Goal: Task Accomplishment & Management: Manage account settings

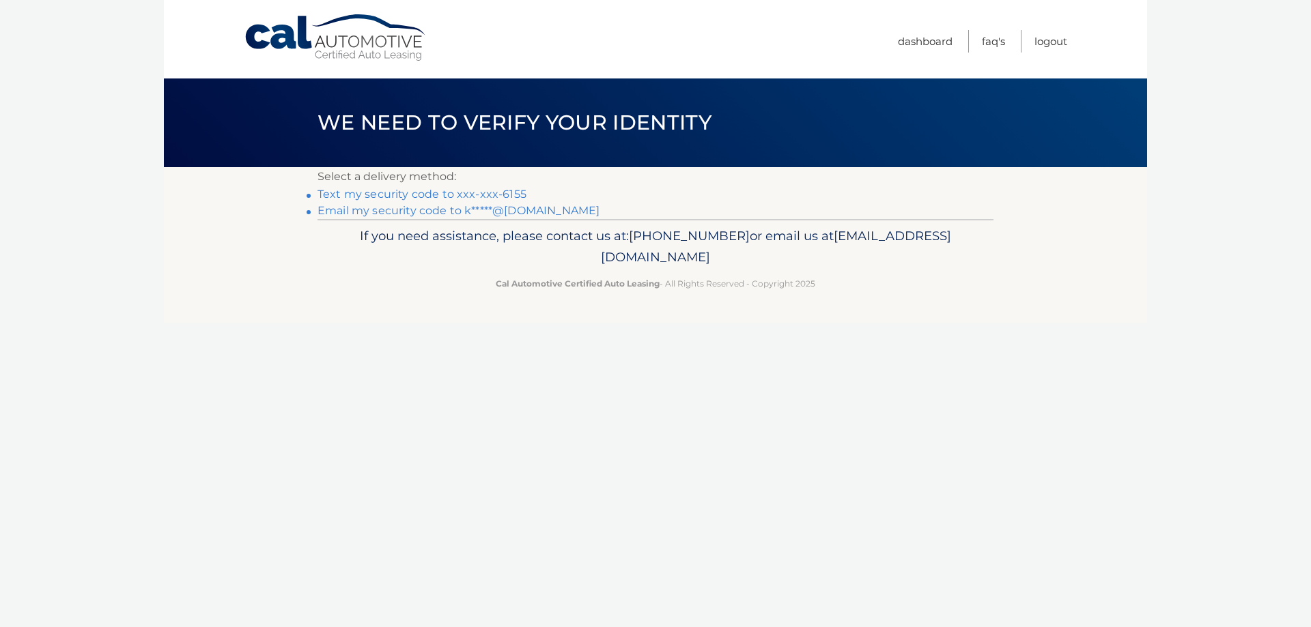
click at [447, 190] on link "Text my security code to xxx-xxx-6155" at bounding box center [421, 194] width 209 height 13
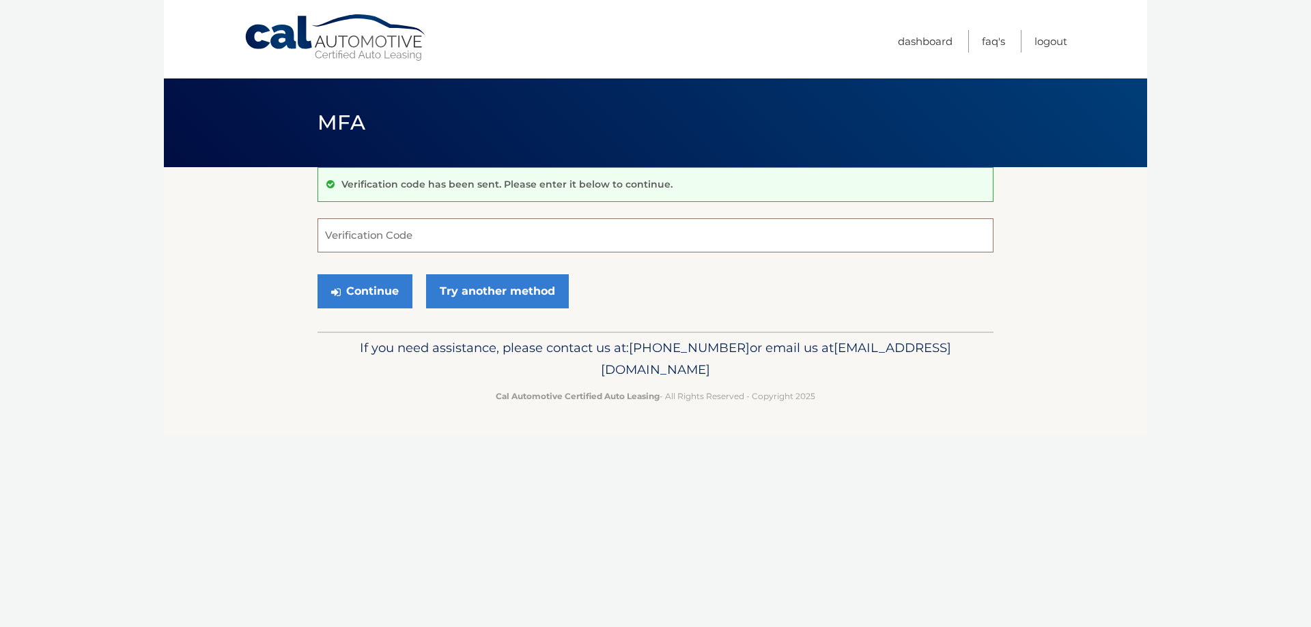
click at [405, 228] on input "Verification Code" at bounding box center [655, 235] width 676 height 34
type input "698688"
click at [371, 294] on button "Continue" at bounding box center [364, 291] width 95 height 34
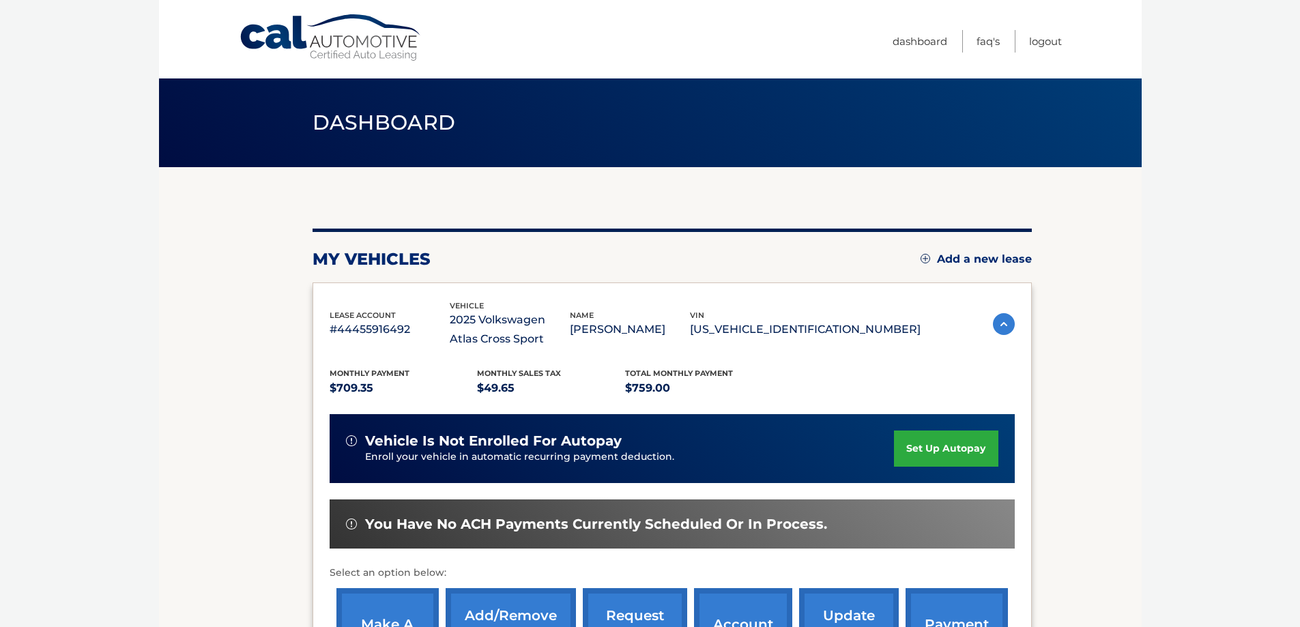
scroll to position [68, 0]
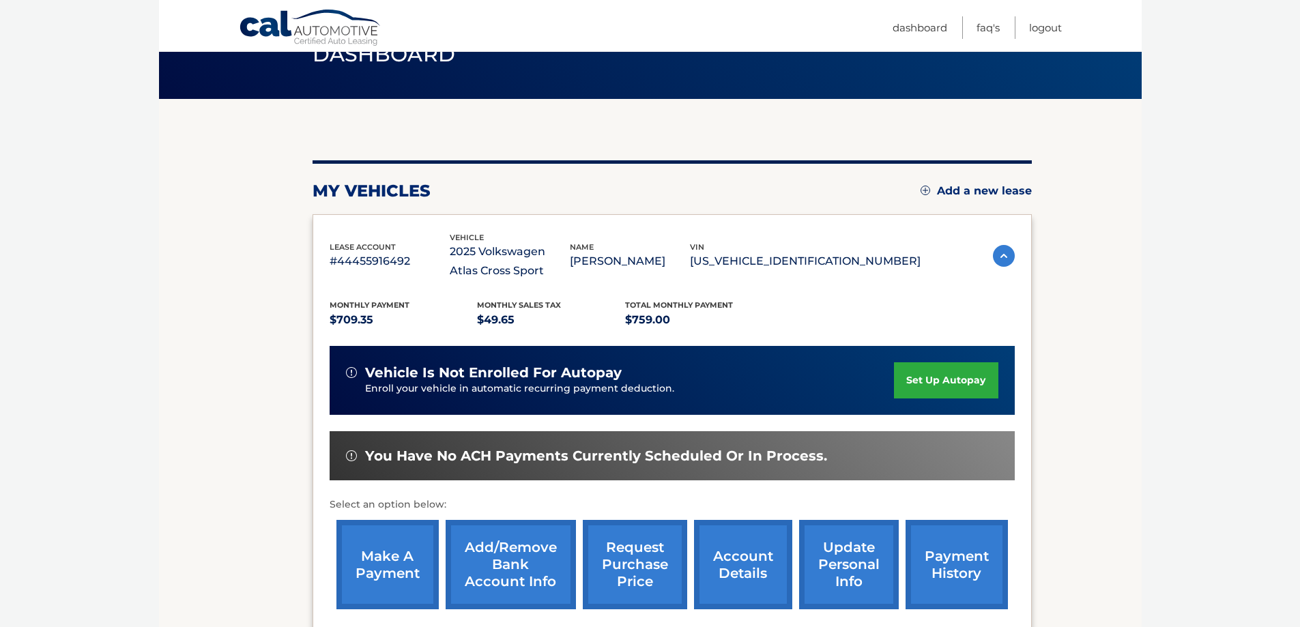
click at [391, 558] on link "make a payment" at bounding box center [388, 564] width 102 height 89
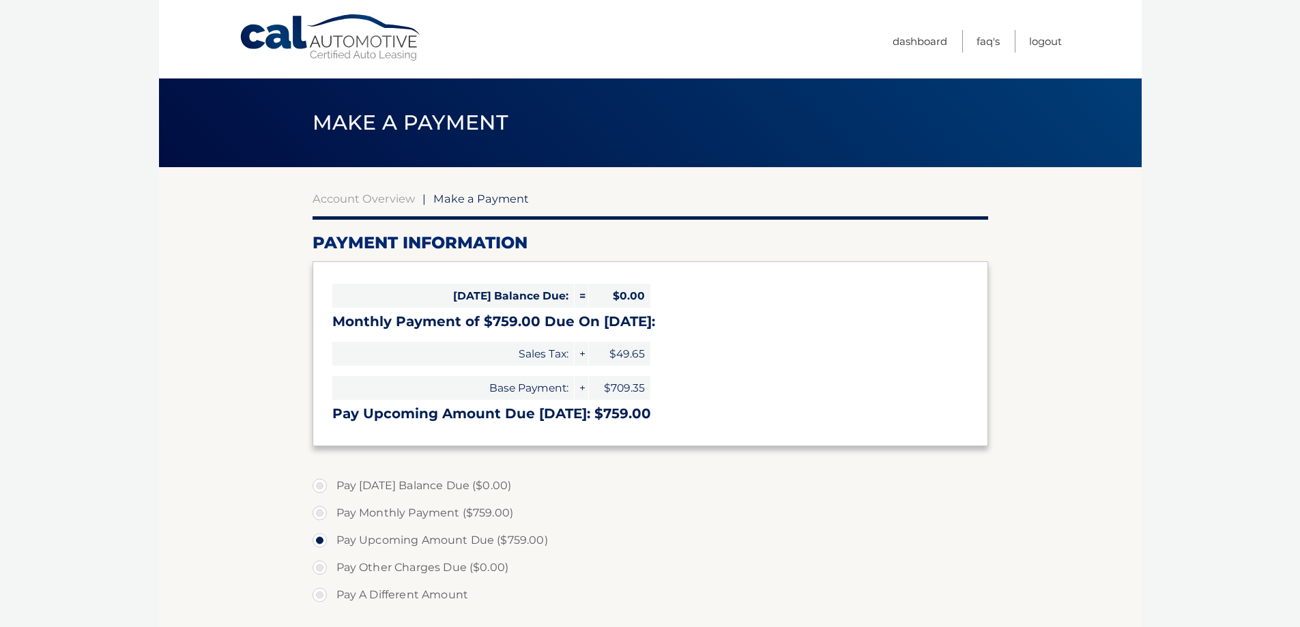
select select "NTQ5YjRiZGItNjNjZC00NjM1LWE1M2YtMjE3MDRkNjc0MjU1"
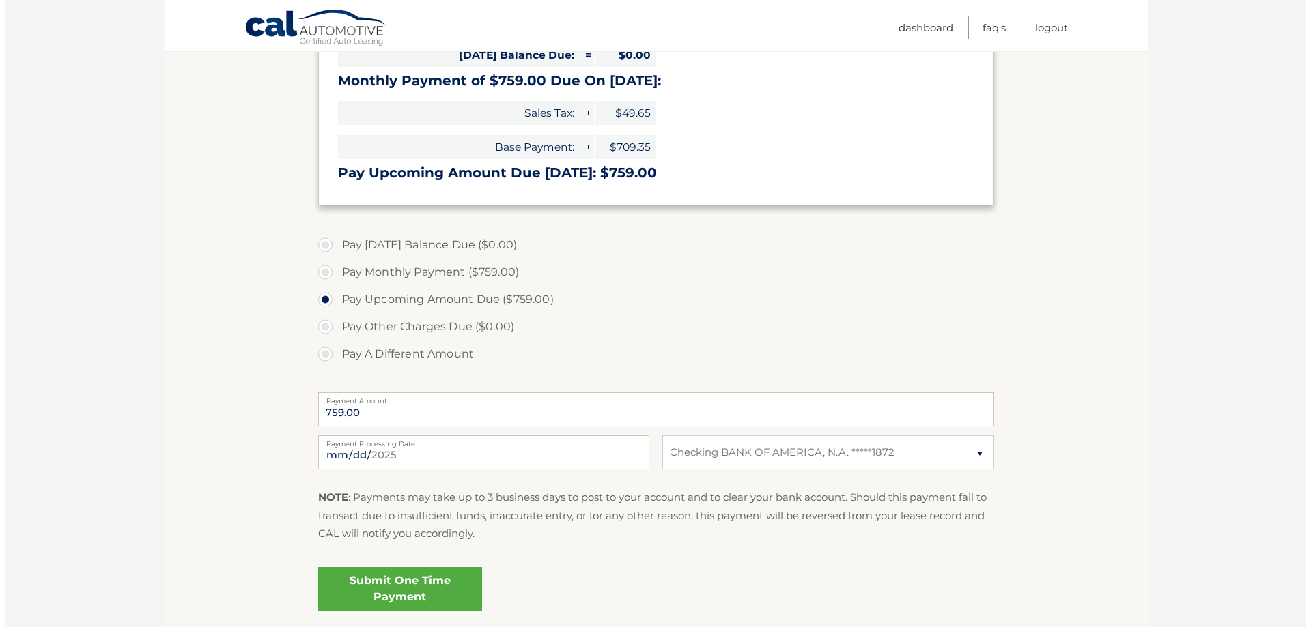
scroll to position [273, 0]
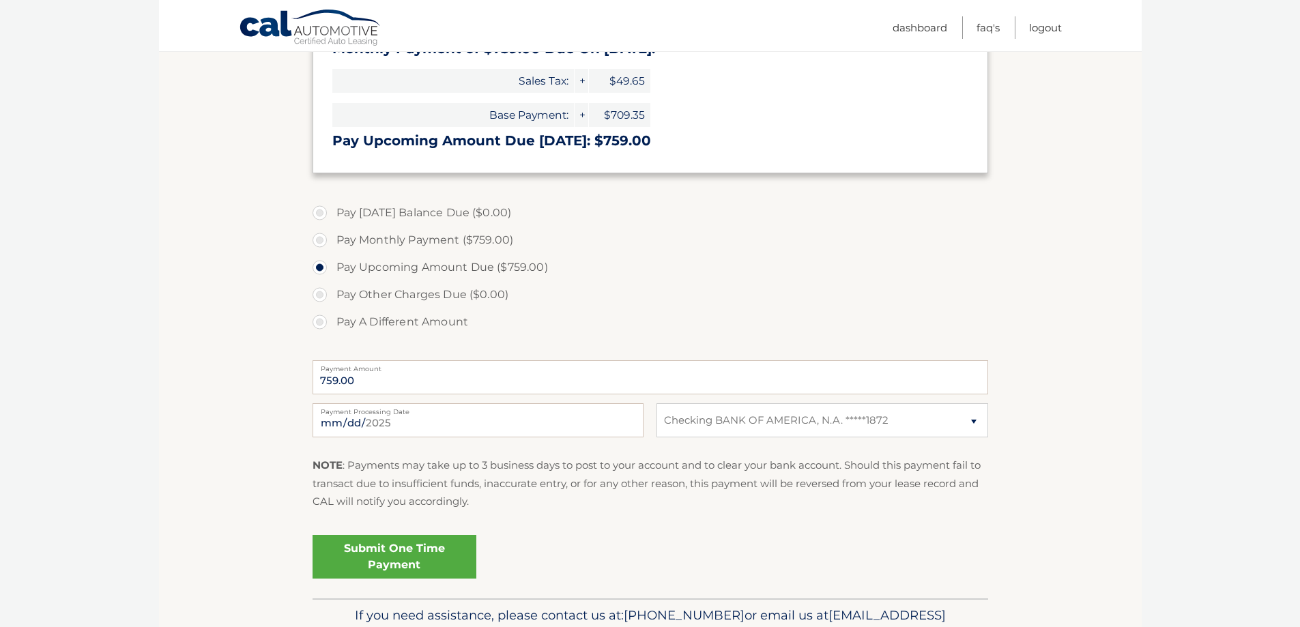
click at [394, 554] on link "Submit One Time Payment" at bounding box center [395, 557] width 164 height 44
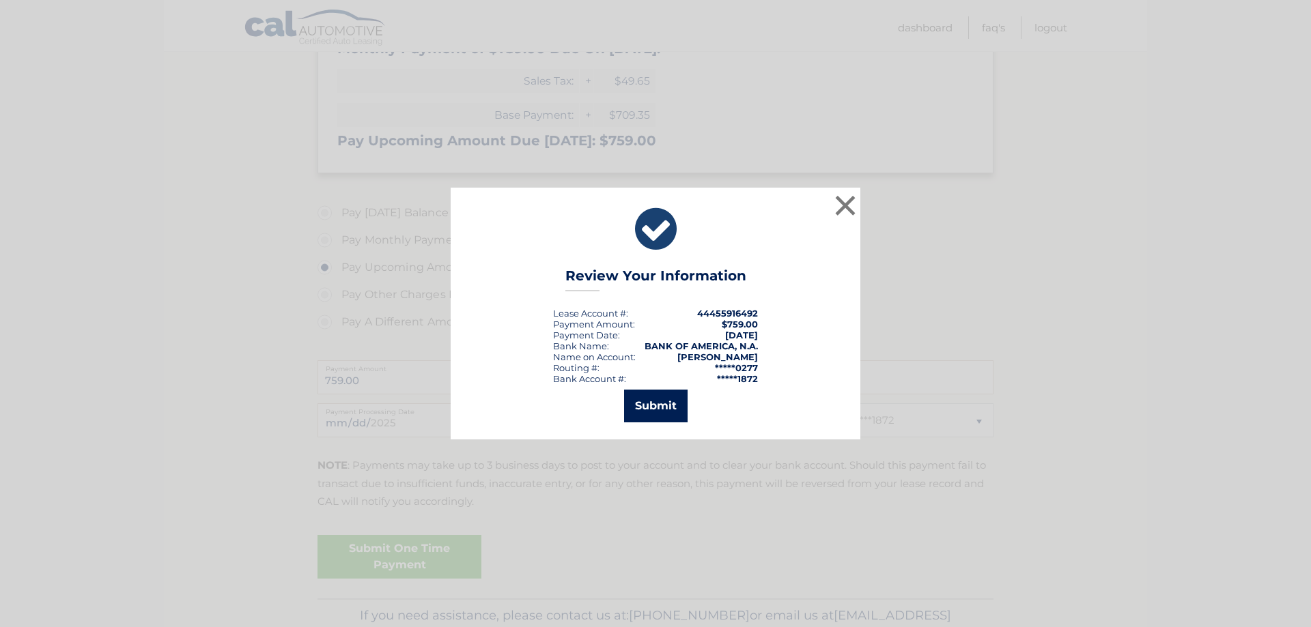
click at [650, 405] on button "Submit" at bounding box center [655, 406] width 63 height 33
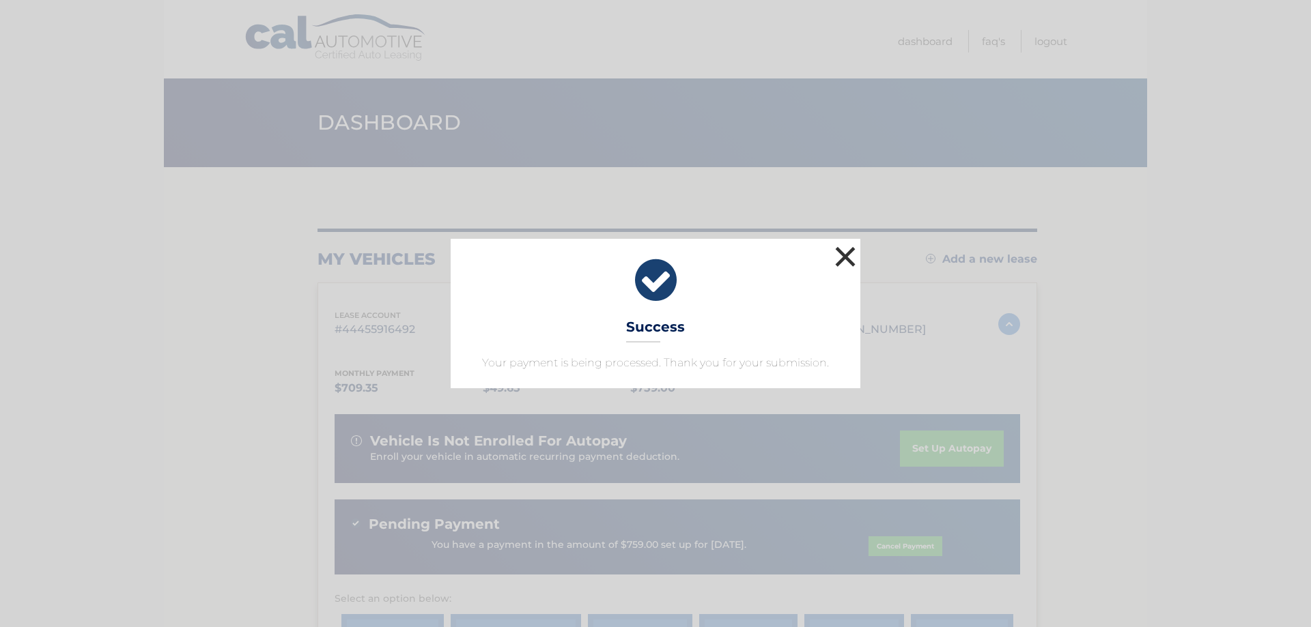
click at [846, 247] on button "×" at bounding box center [844, 256] width 27 height 27
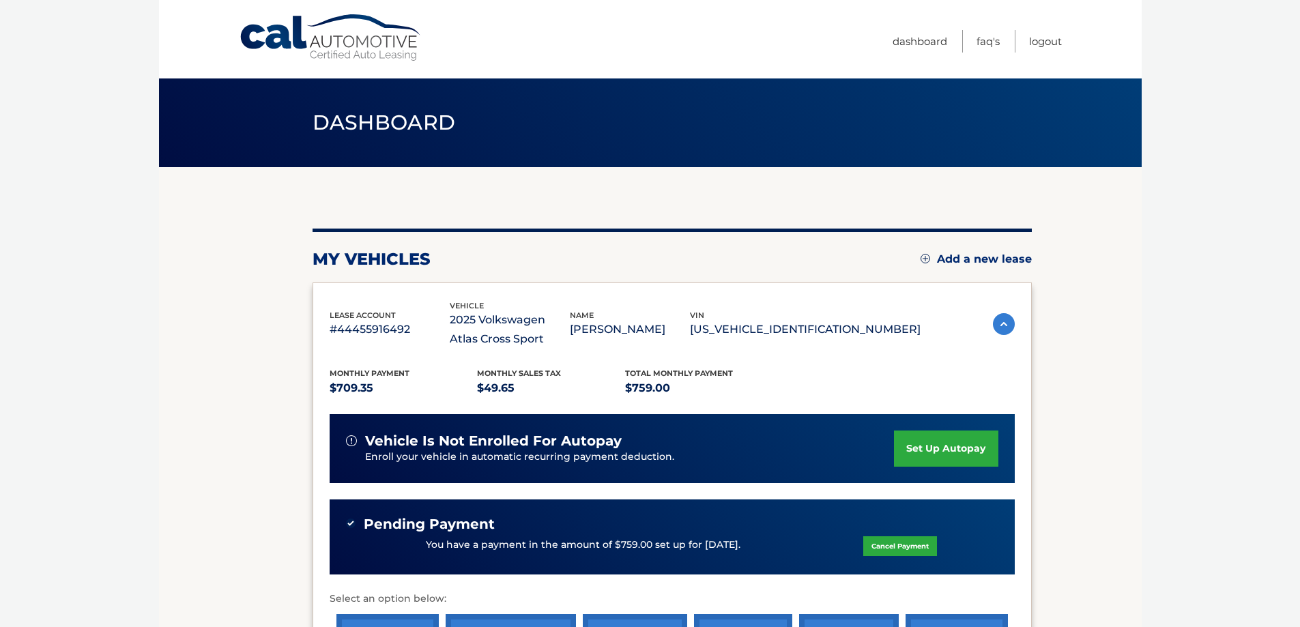
click at [965, 448] on link "set up autopay" at bounding box center [946, 449] width 104 height 36
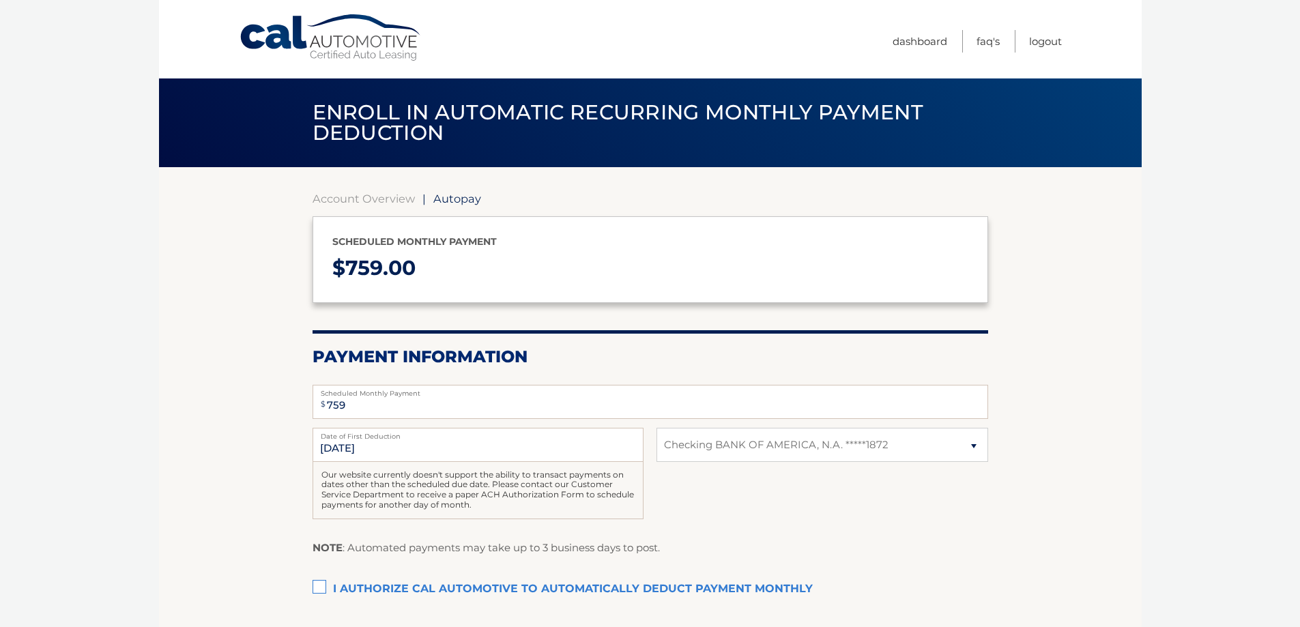
select select "NTQ5YjRiZGItNjNjZC00NjM1LWE1M2YtMjE3MDRkNjc0MjU1"
click at [409, 446] on input "8/19/2025" at bounding box center [478, 445] width 331 height 34
click at [363, 446] on input "8/19/2025" at bounding box center [478, 445] width 331 height 34
click at [340, 452] on input "8/19/2025" at bounding box center [478, 445] width 331 height 34
click at [331, 446] on input "8/19/2025" at bounding box center [478, 445] width 331 height 34
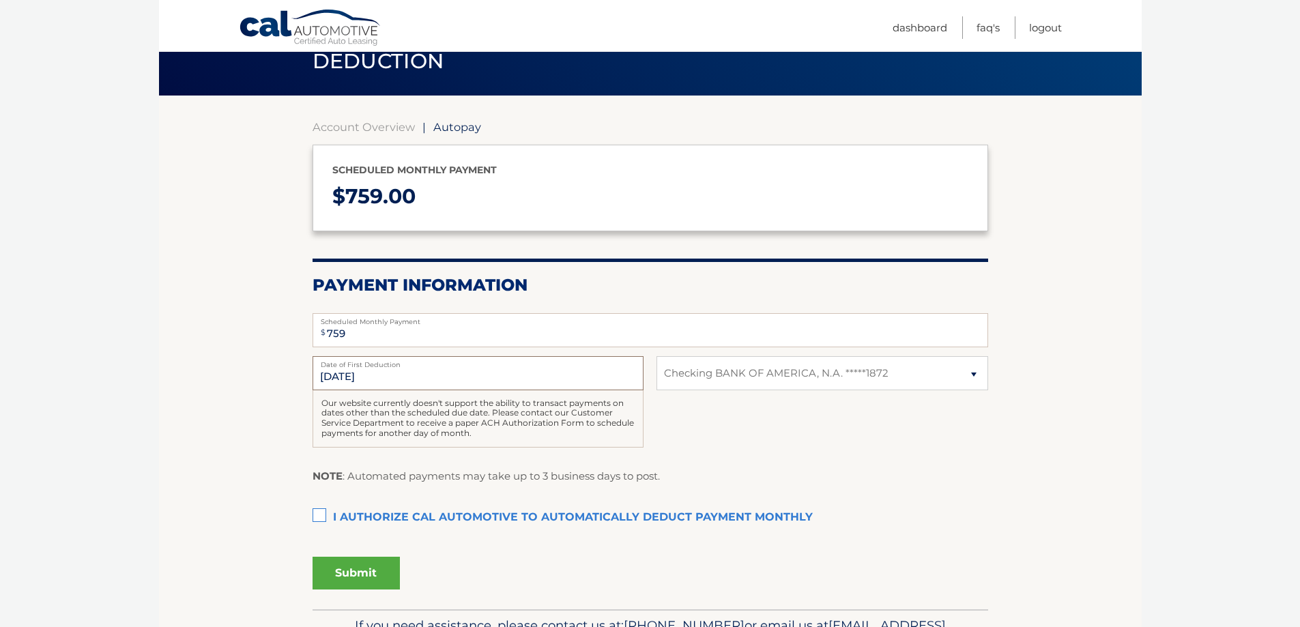
scroll to position [137, 0]
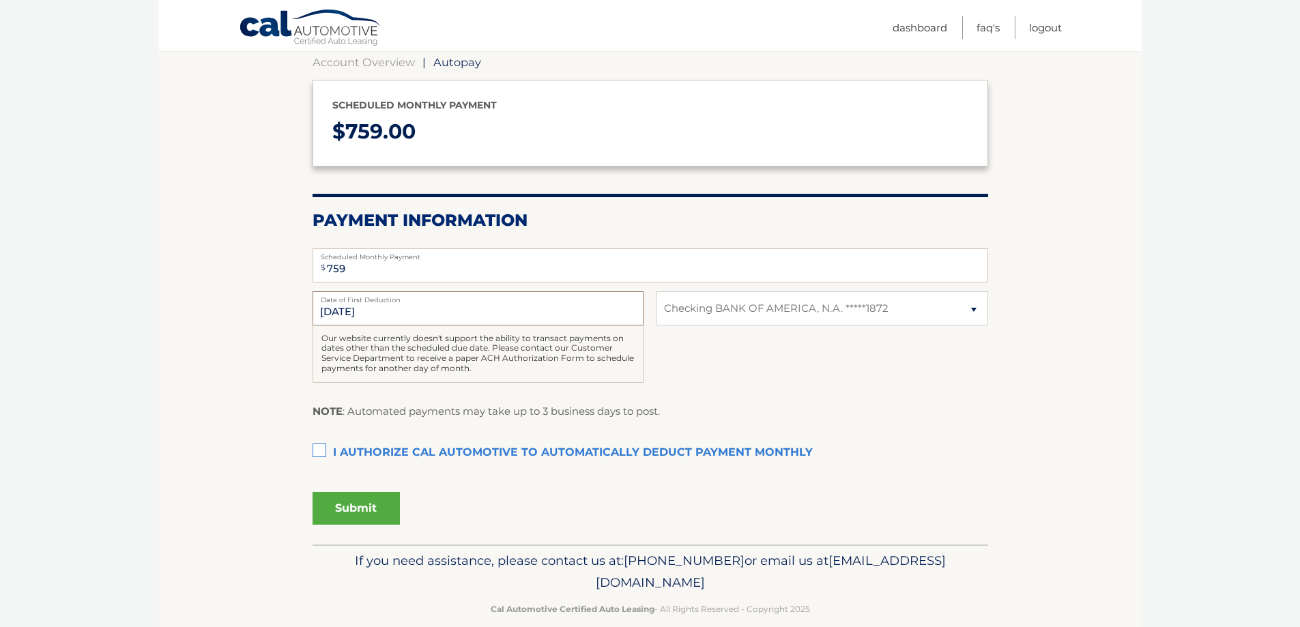
click at [334, 309] on input "8/19/2025" at bounding box center [478, 308] width 331 height 34
drag, startPoint x: 398, startPoint y: 309, endPoint x: 284, endPoint y: 312, distance: 114.1
click at [284, 312] on section "Account Overview | Autopay Scheduled monthly payment $ 759.00 Payment Informati…" at bounding box center [650, 288] width 983 height 514
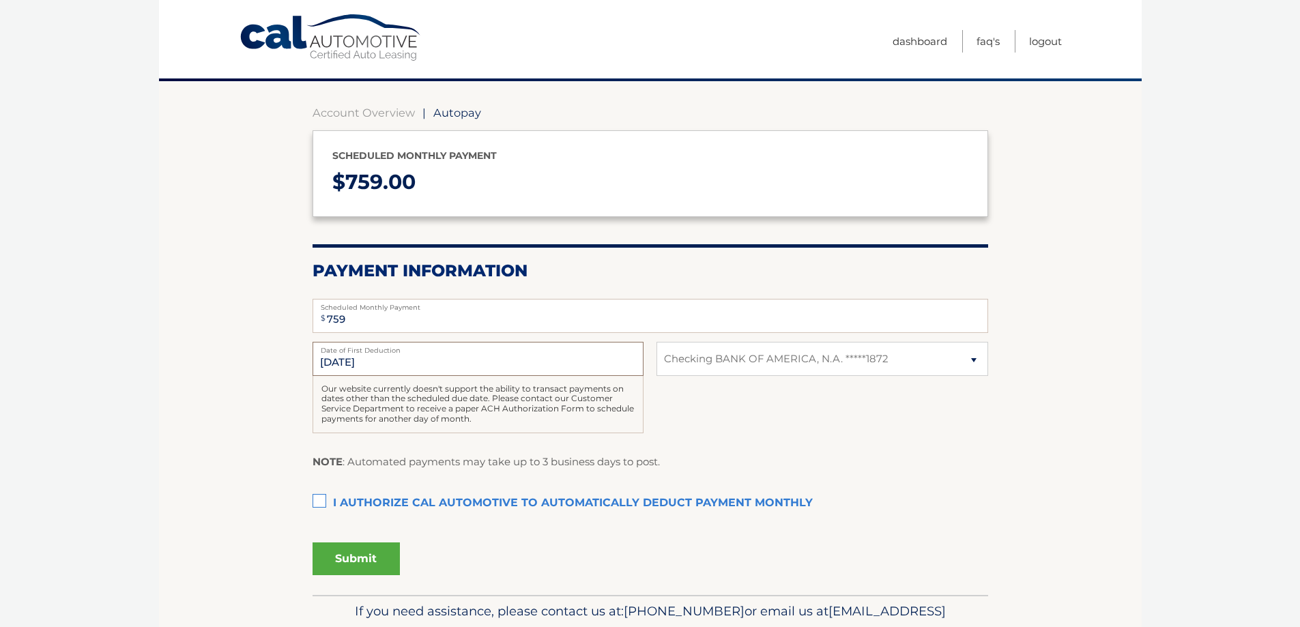
scroll to position [0, 0]
